Goal: Task Accomplishment & Management: Manage account settings

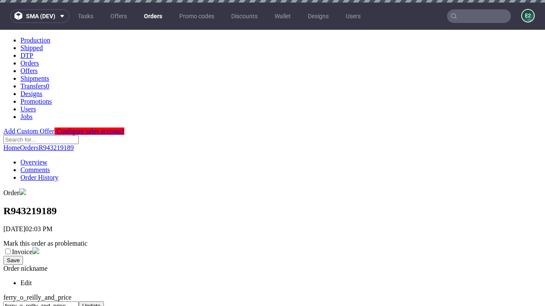
scroll to position [325, 0]
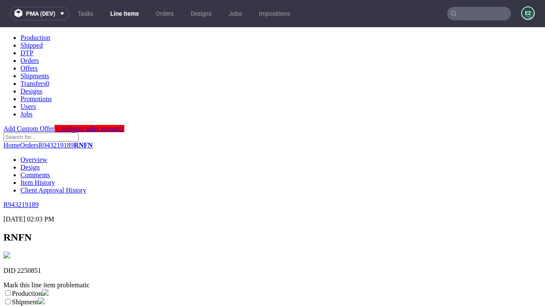
scroll to position [150, 0]
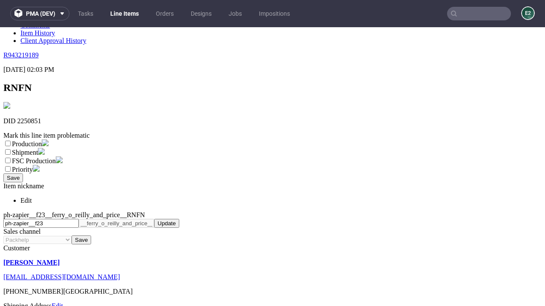
select select "dtp_ca_needed"
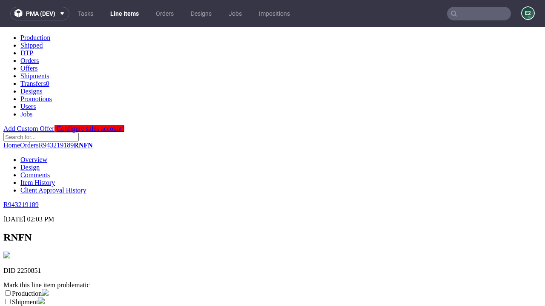
scroll to position [0, 0]
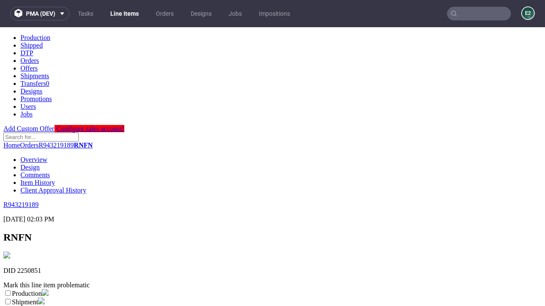
checkbox input "true"
